Goal: Contribute content: Add original content to the website for others to see

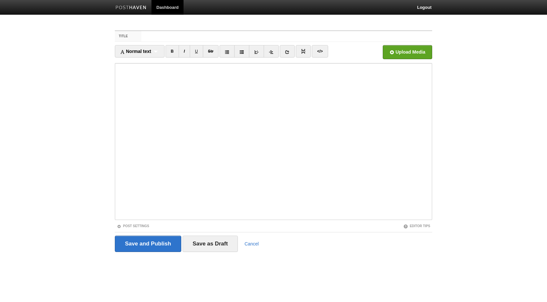
click at [169, 37] on input "Title" at bounding box center [286, 36] width 291 height 10
click at [169, 37] on input "📺 King of the Hill S14" at bounding box center [286, 36] width 291 height 10
click at [202, 36] on input "📺 King of the Hill S14" at bounding box center [286, 36] width 291 height 10
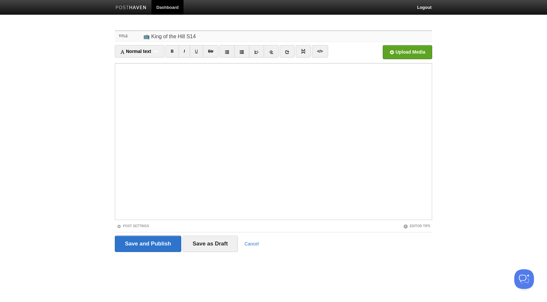
click at [189, 35] on input "📺 King of the Hill S14" at bounding box center [286, 36] width 291 height 10
drag, startPoint x: 150, startPoint y: 36, endPoint x: 144, endPoint y: 35, distance: 6.6
click at [144, 35] on input "📺 King of the Hill, Season 14" at bounding box center [286, 36] width 291 height 10
type input "📺 King of the Hill, Season 14"
click at [130, 226] on link "Post Settings" at bounding box center [133, 226] width 32 height 4
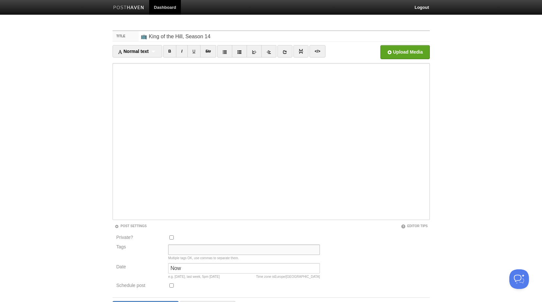
click at [178, 249] on input "Tags" at bounding box center [244, 250] width 152 height 10
paste input "📺"
type input "📺"
drag, startPoint x: 186, startPoint y: 266, endPoint x: 98, endPoint y: 266, distance: 88.3
click at [98, 266] on body "Dashboard Logout Your Sites mittelbraun's posthaven Create a new site Edit your…" at bounding box center [271, 171] width 542 height 342
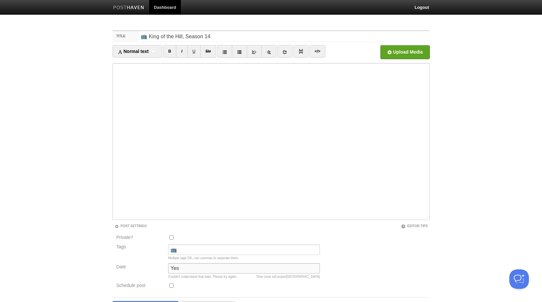
type input "[DATE], 7 pm"
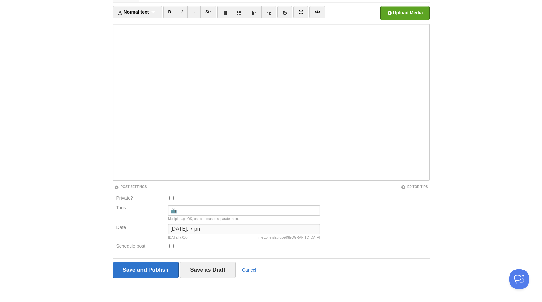
scroll to position [40, 0]
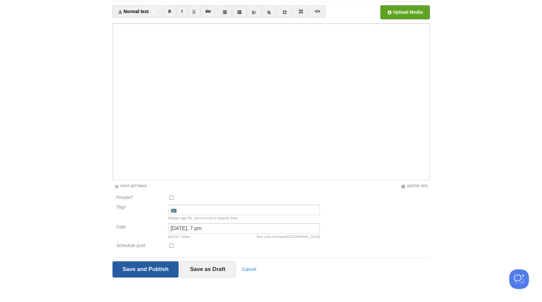
click at [160, 269] on input "Save and Publish" at bounding box center [145, 269] width 66 height 16
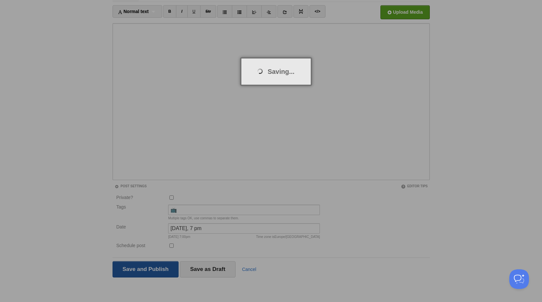
scroll to position [25, 0]
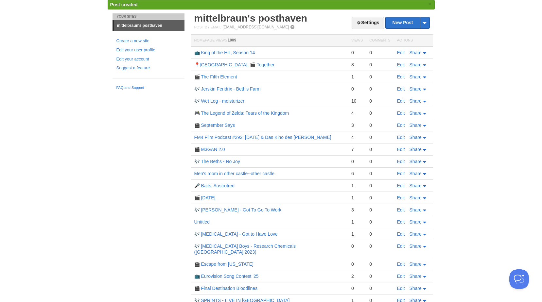
click at [212, 57] on td "📺 King of the Hill, Season 14" at bounding box center [269, 52] width 157 height 12
click at [212, 53] on link "📺 King of the Hill, Season 14" at bounding box center [224, 52] width 61 height 5
